Goal: Book appointment/travel/reservation

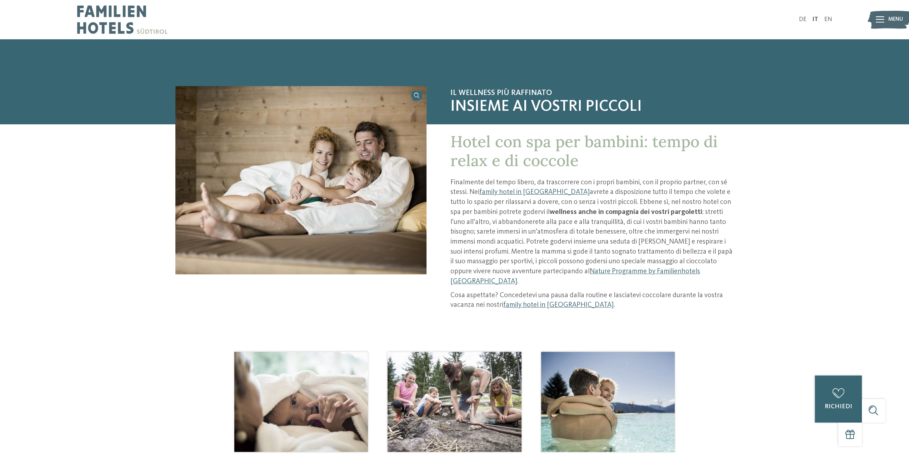
click at [888, 18] on span "Menu" at bounding box center [895, 20] width 15 height 8
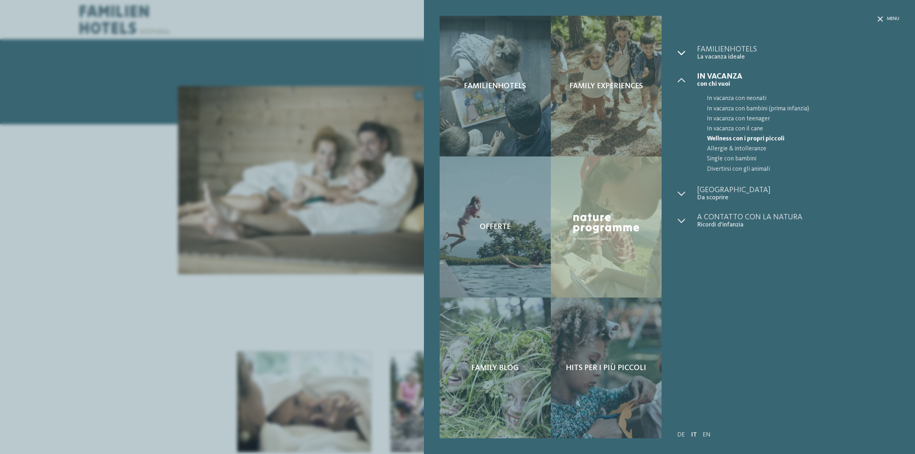
click at [681, 53] on icon at bounding box center [681, 53] width 8 height 8
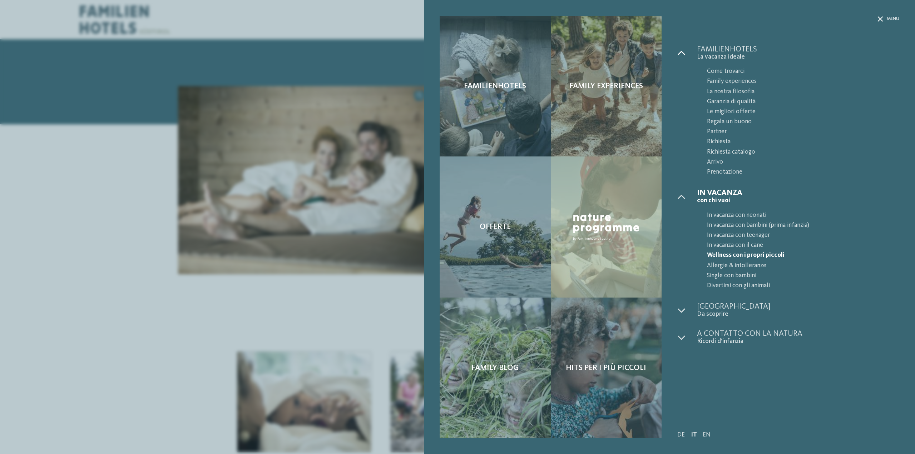
click at [681, 53] on icon at bounding box center [681, 53] width 8 height 8
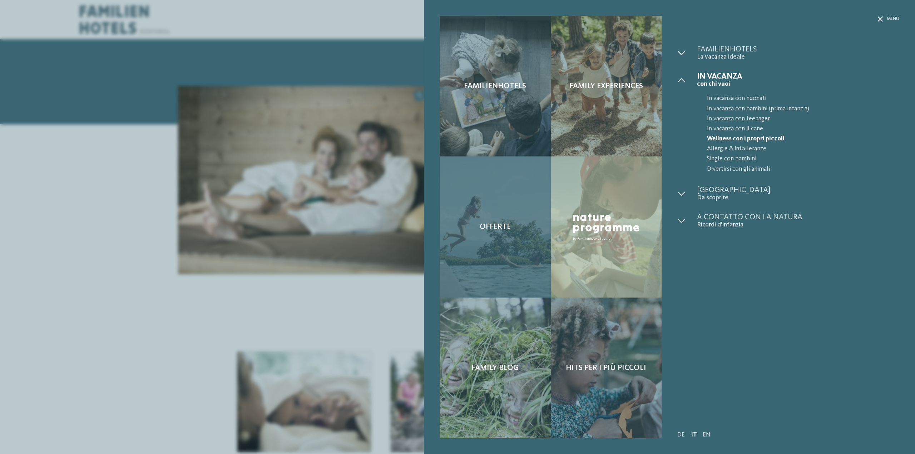
click at [528, 208] on div "Offerte" at bounding box center [494, 226] width 111 height 141
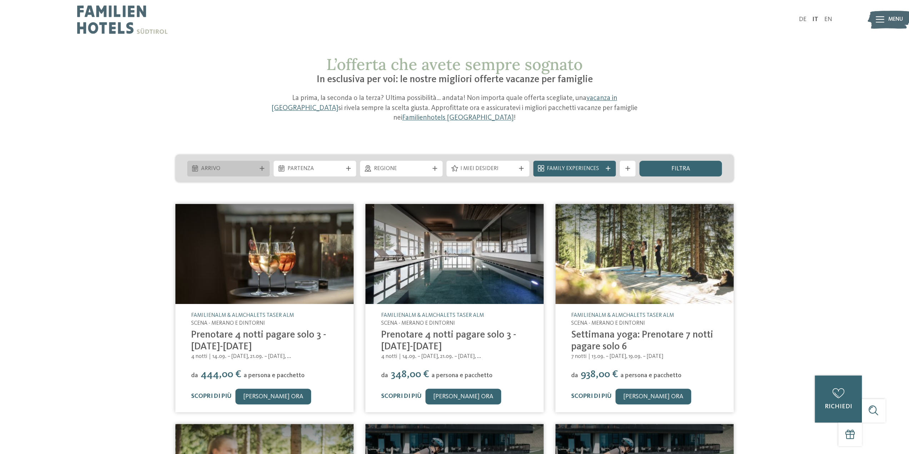
click at [249, 166] on span "Arrivo" at bounding box center [228, 169] width 55 height 8
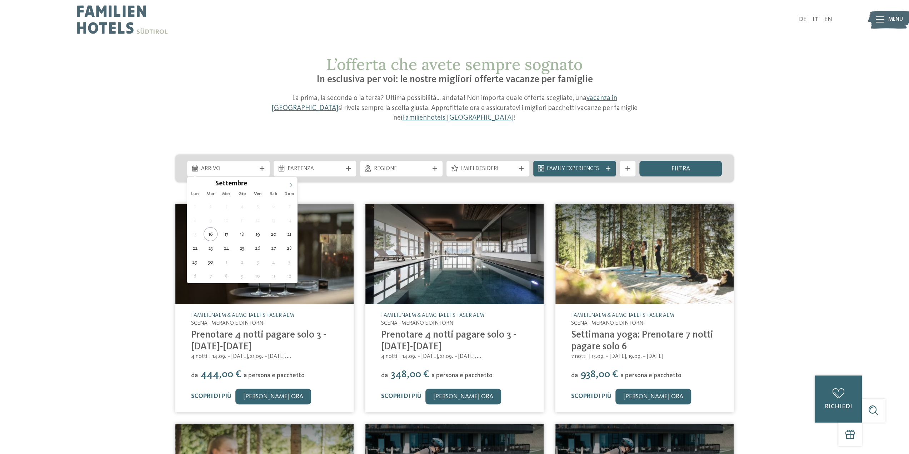
click at [287, 182] on span at bounding box center [291, 183] width 12 height 12
click at [287, 183] on span at bounding box center [291, 183] width 12 height 12
type div "[DATE]"
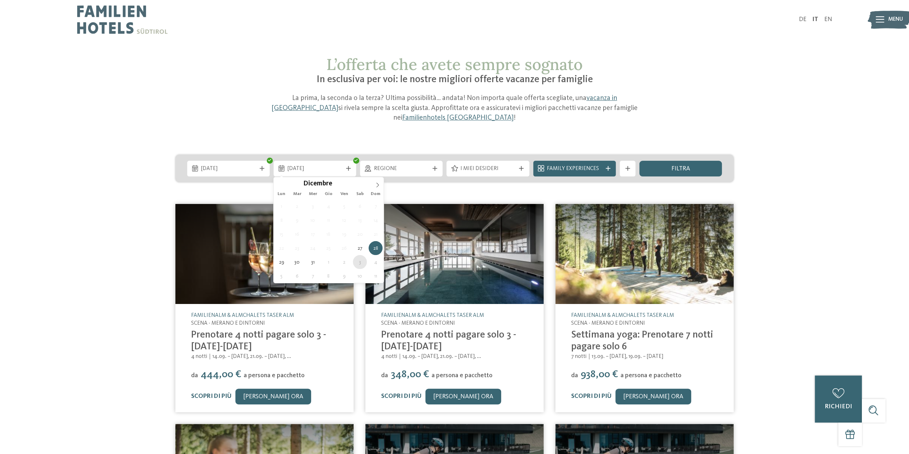
type div "[DATE]"
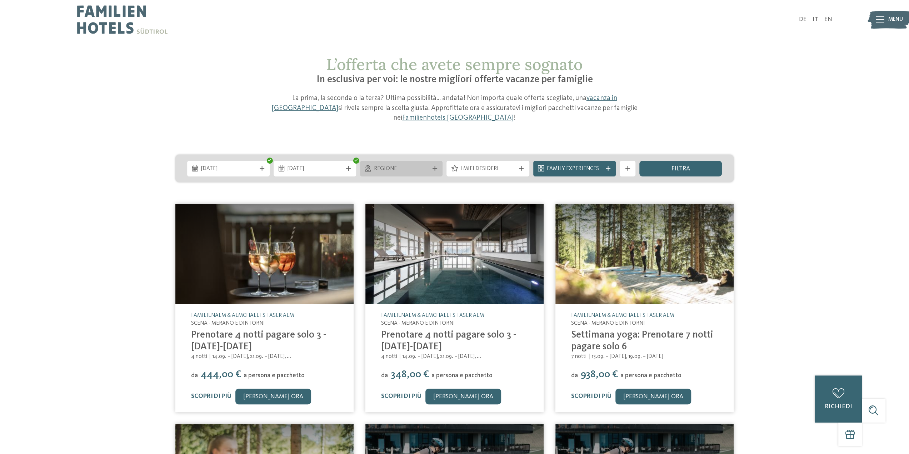
click at [431, 167] on div at bounding box center [435, 168] width 8 height 5
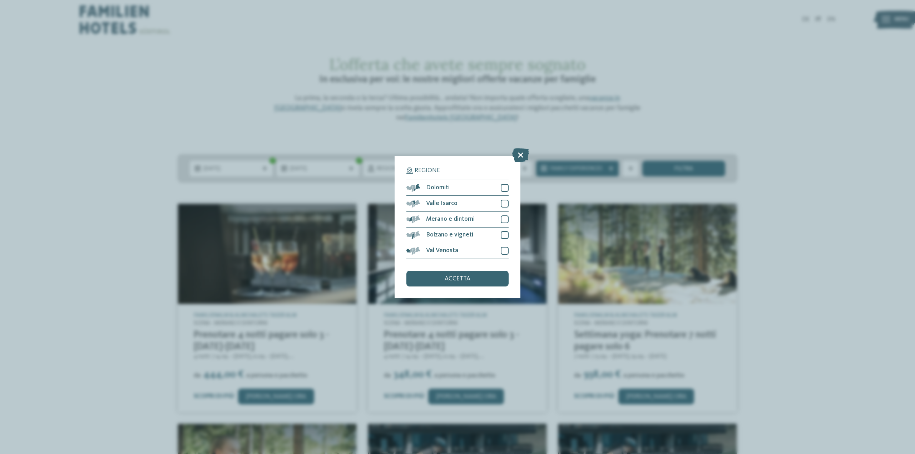
click at [522, 155] on icon at bounding box center [520, 156] width 17 height 14
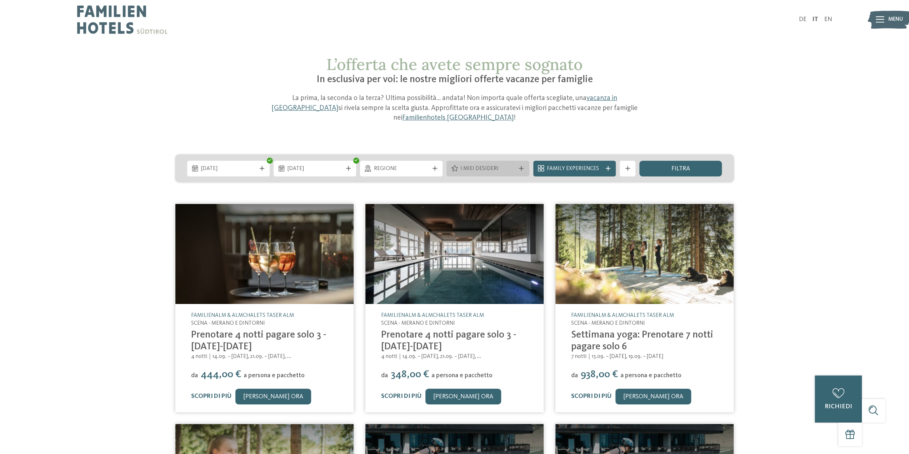
click at [506, 170] on span "I miei desideri" at bounding box center [487, 169] width 55 height 8
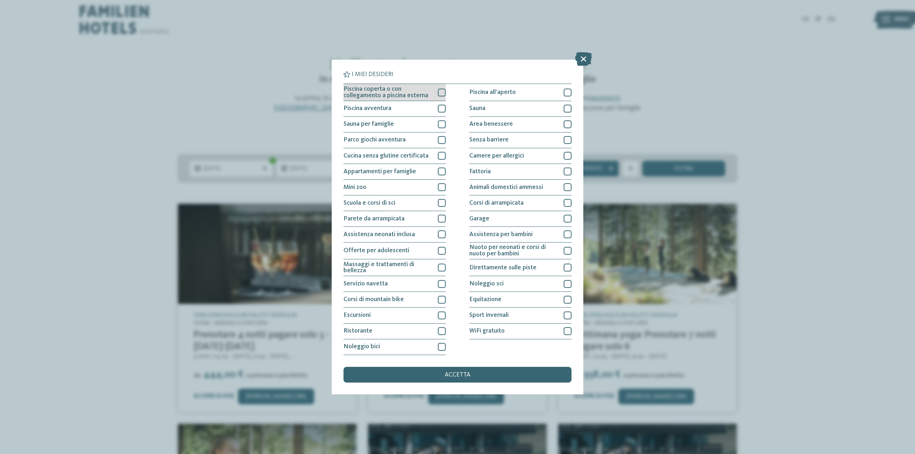
click at [441, 91] on div at bounding box center [442, 93] width 8 height 8
click at [469, 374] on span "accetta" at bounding box center [457, 375] width 26 height 6
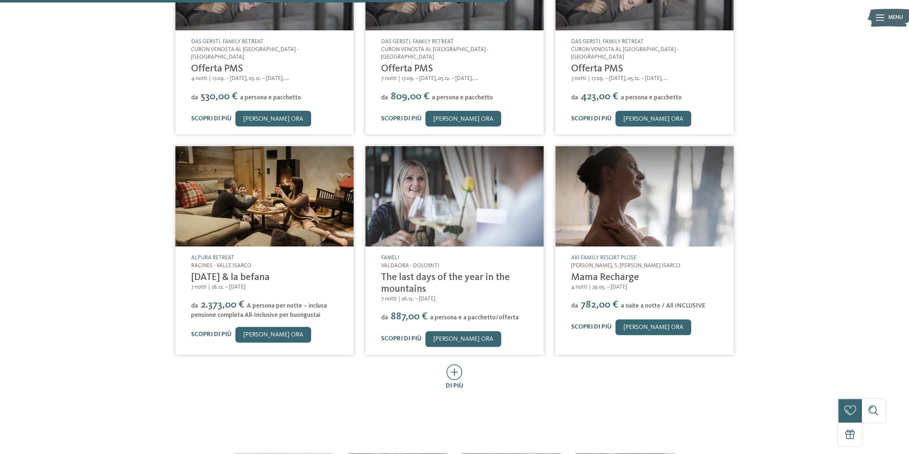
scroll to position [314, 0]
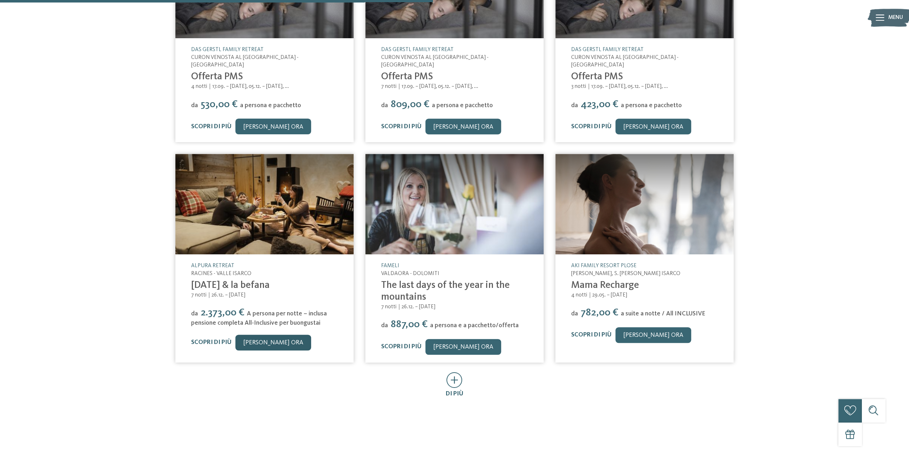
click at [265, 335] on link "[PERSON_NAME] ora" at bounding box center [273, 343] width 76 height 16
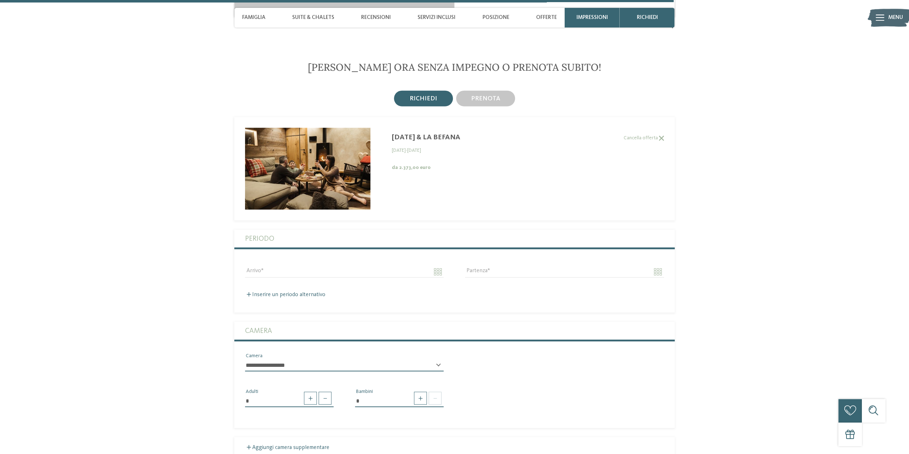
scroll to position [1813, 0]
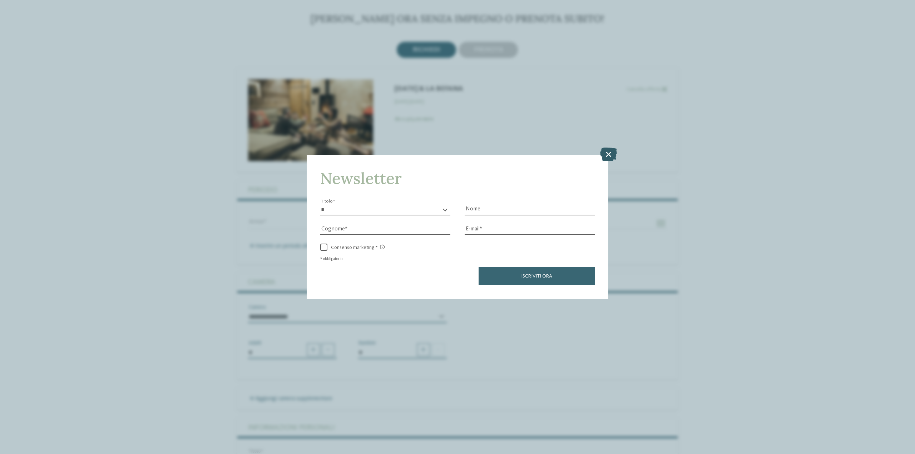
click at [607, 154] on icon at bounding box center [608, 155] width 17 height 14
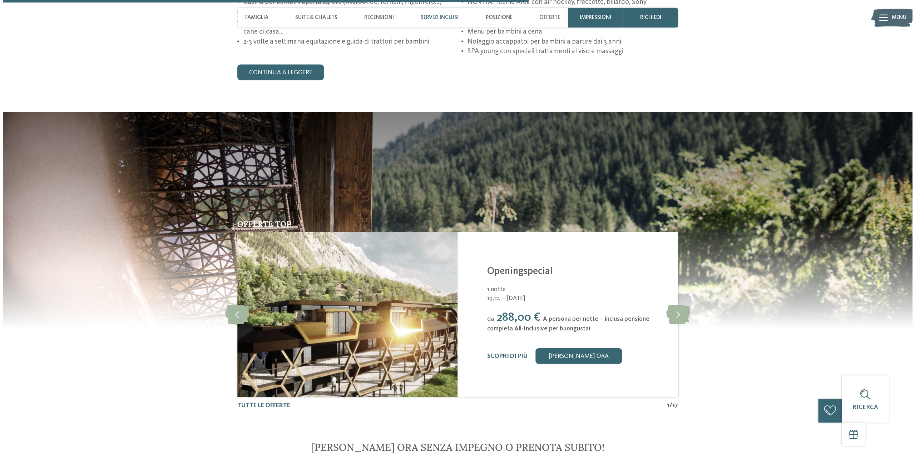
scroll to position [1491, 0]
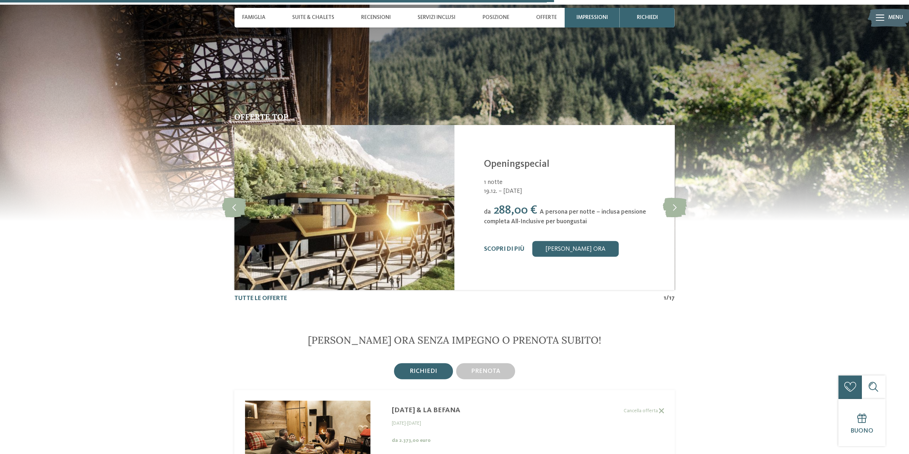
click at [500, 251] on div "Scopri di più" at bounding box center [504, 249] width 40 height 8
click at [511, 246] on link "Scopri di più" at bounding box center [504, 249] width 40 height 6
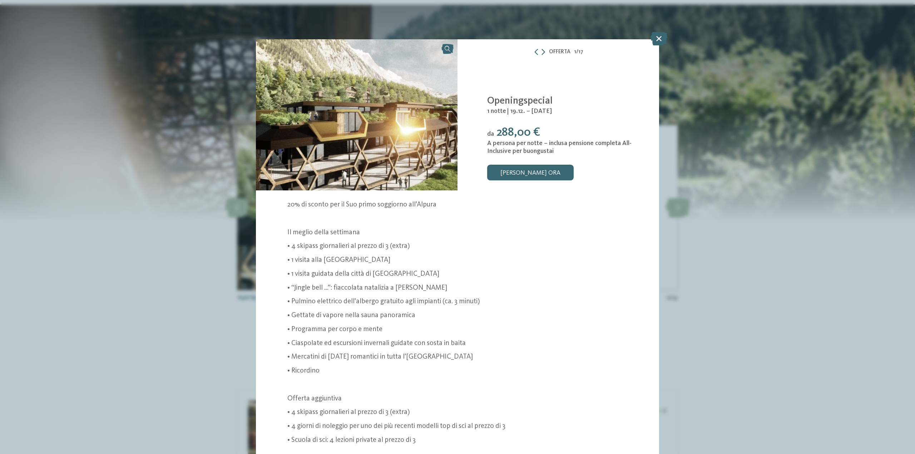
click at [542, 51] on div "Offerta 1 / 17" at bounding box center [557, 52] width 201 height 10
click at [541, 53] on icon at bounding box center [543, 52] width 4 height 6
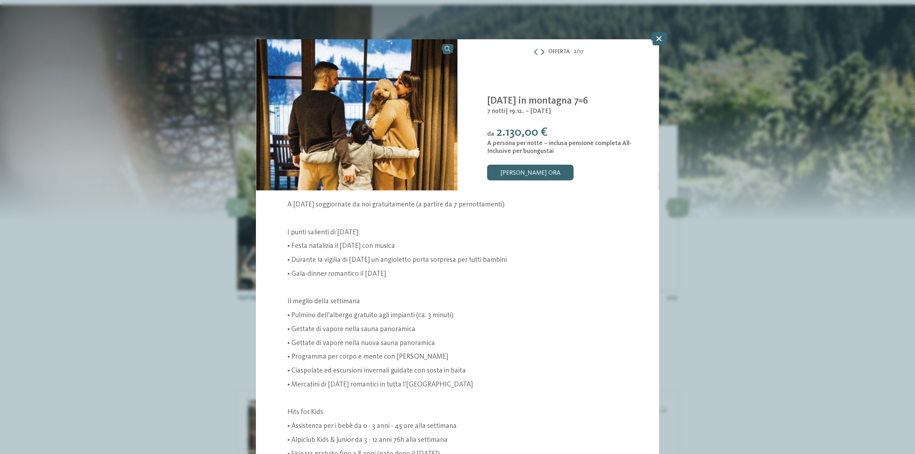
click at [541, 53] on icon at bounding box center [543, 52] width 4 height 6
